Goal: Transaction & Acquisition: Purchase product/service

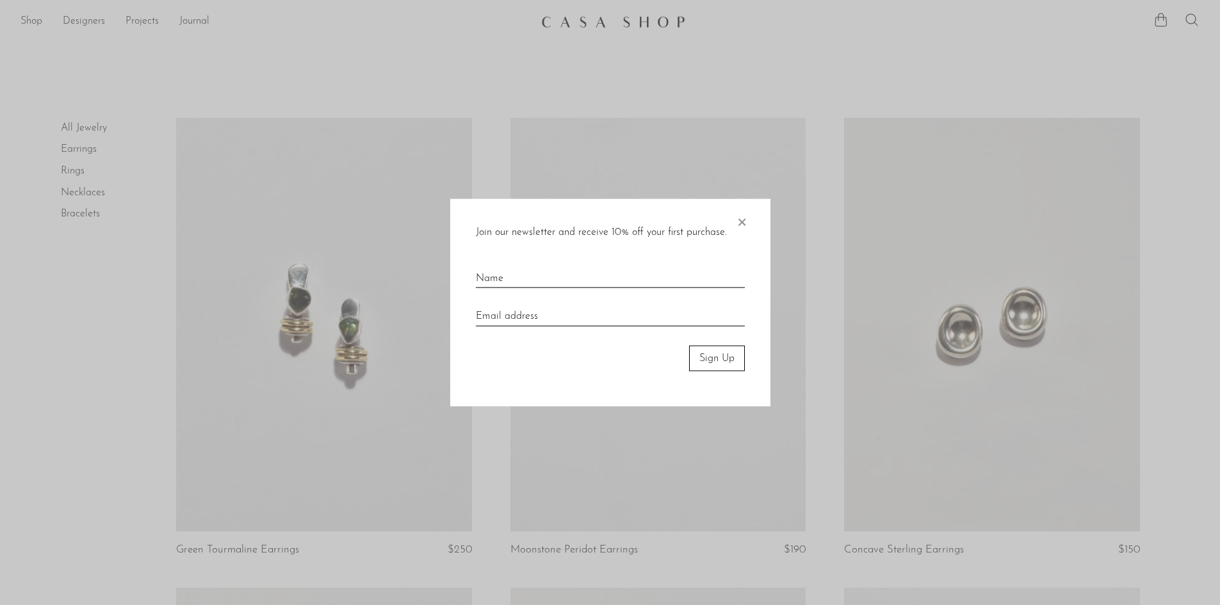
click at [739, 227] on span "×" at bounding box center [741, 219] width 13 height 41
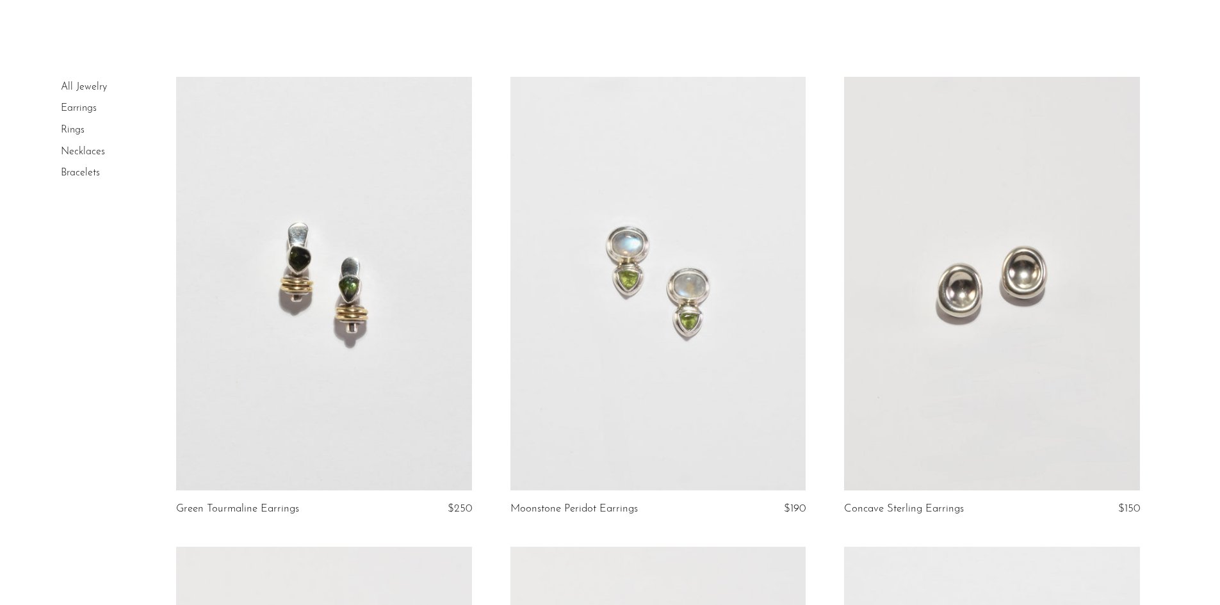
scroll to position [64, 0]
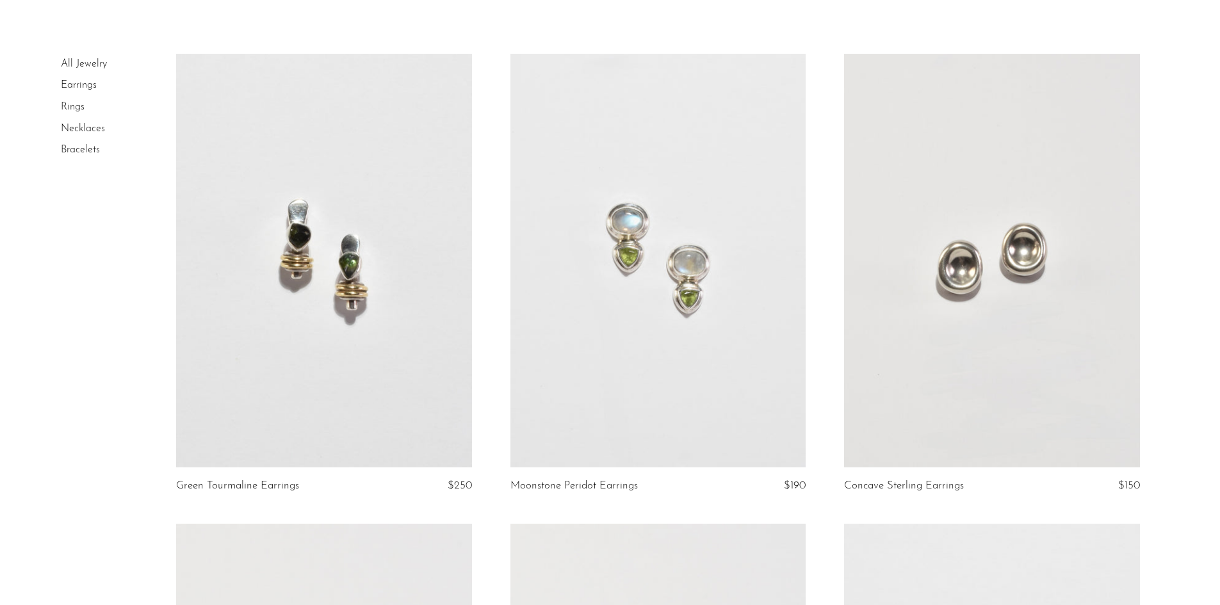
drag, startPoint x: 363, startPoint y: 207, endPoint x: 375, endPoint y: 214, distance: 14.1
click at [375, 214] on link at bounding box center [323, 261] width 295 height 414
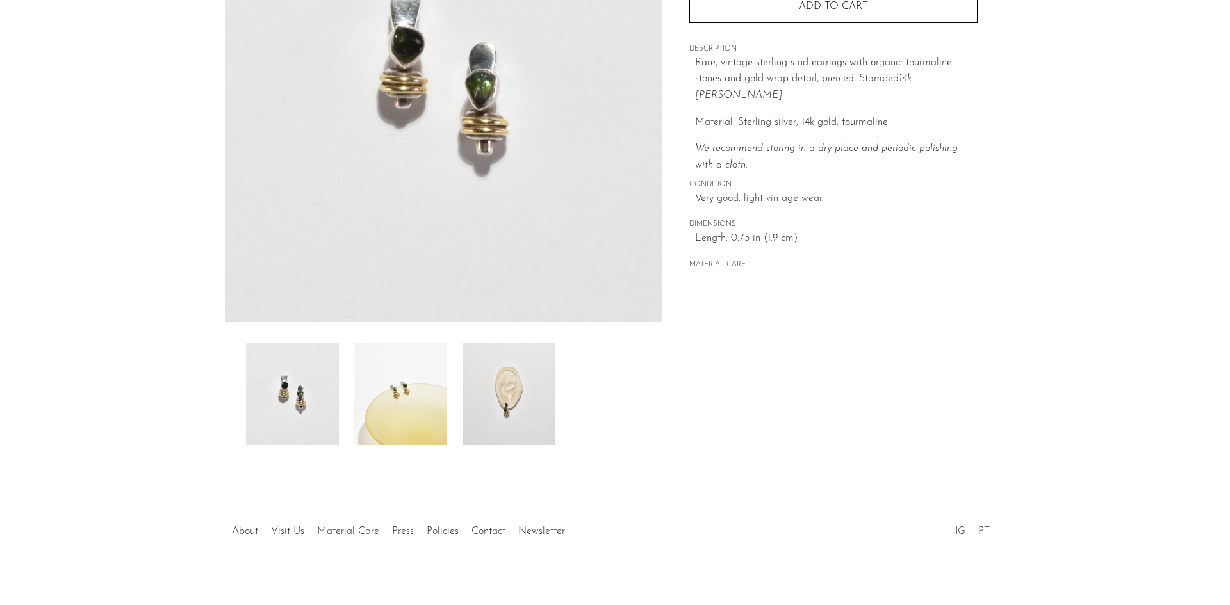
scroll to position [229, 0]
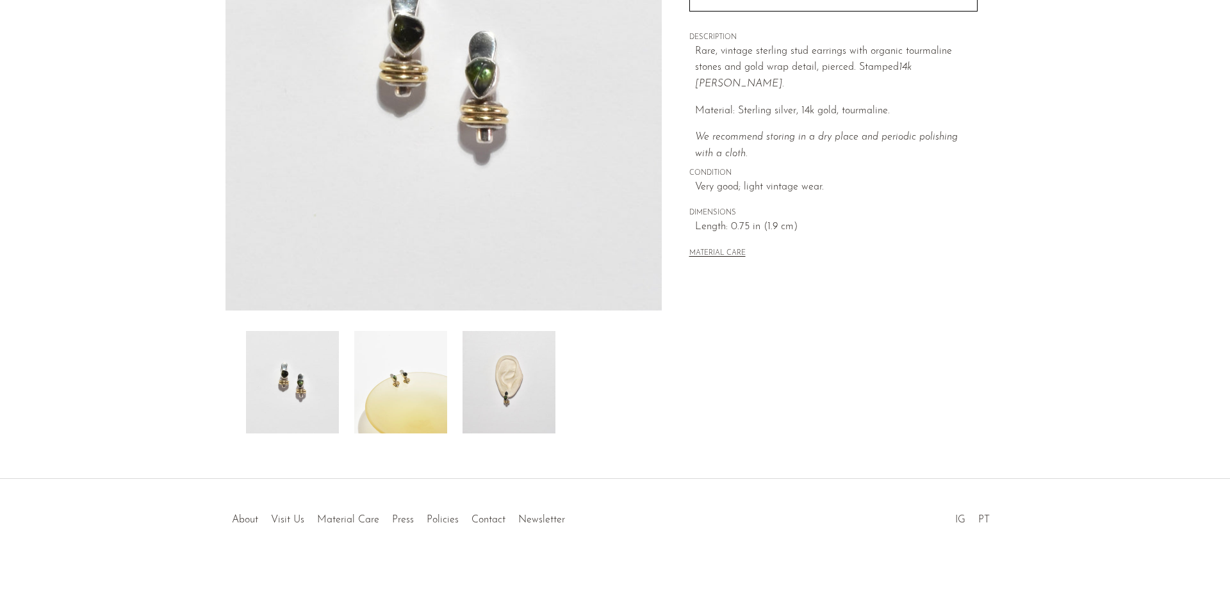
click at [511, 382] on img at bounding box center [509, 382] width 93 height 102
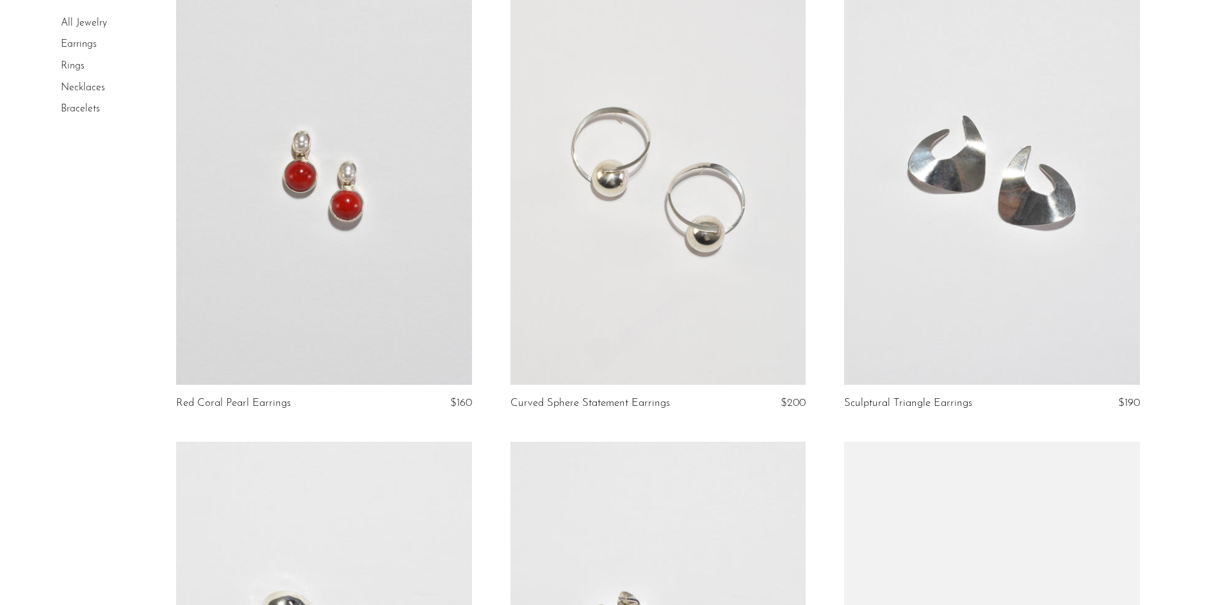
scroll to position [2846, 0]
